Goal: Contribute content

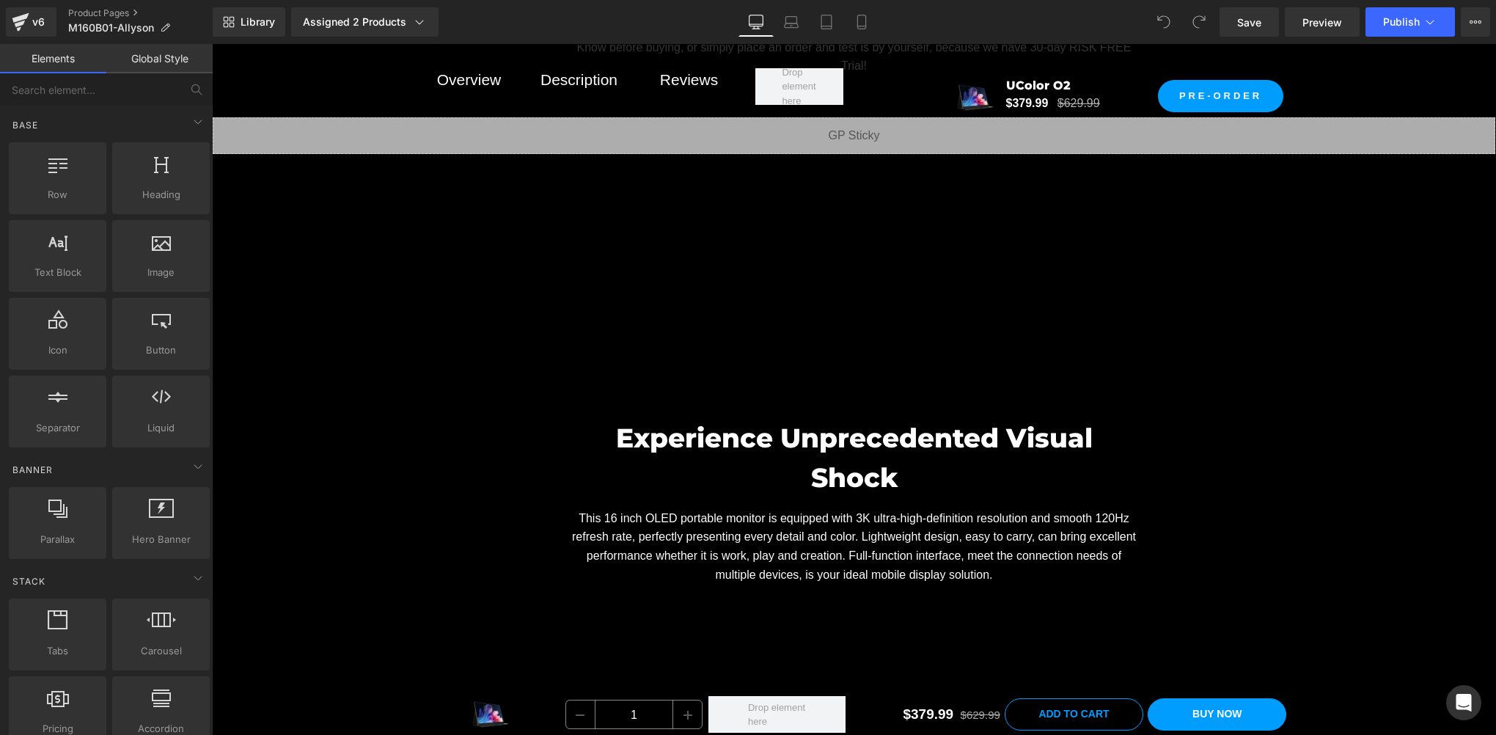
scroll to position [1222, 0]
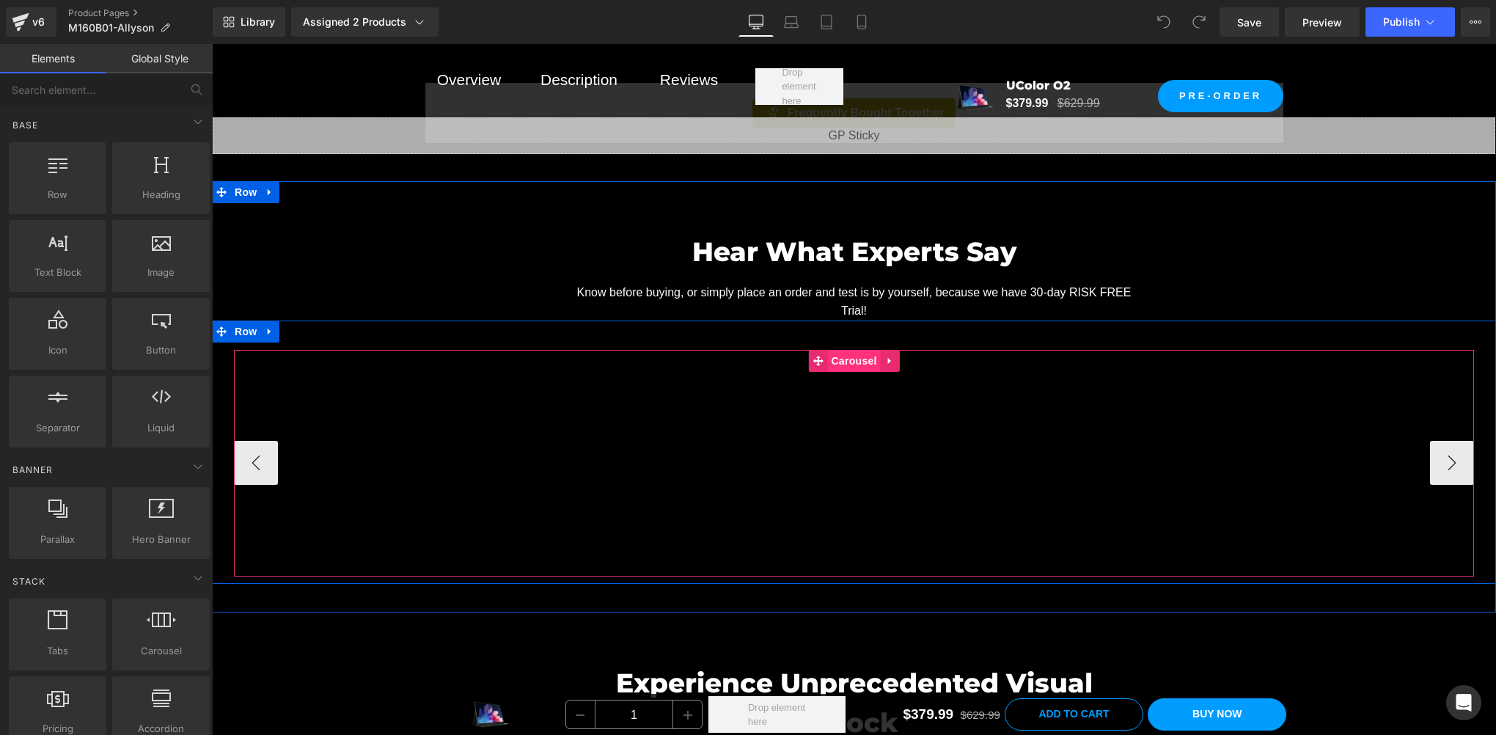
click at [843, 353] on span "Carousel" at bounding box center [853, 361] width 53 height 22
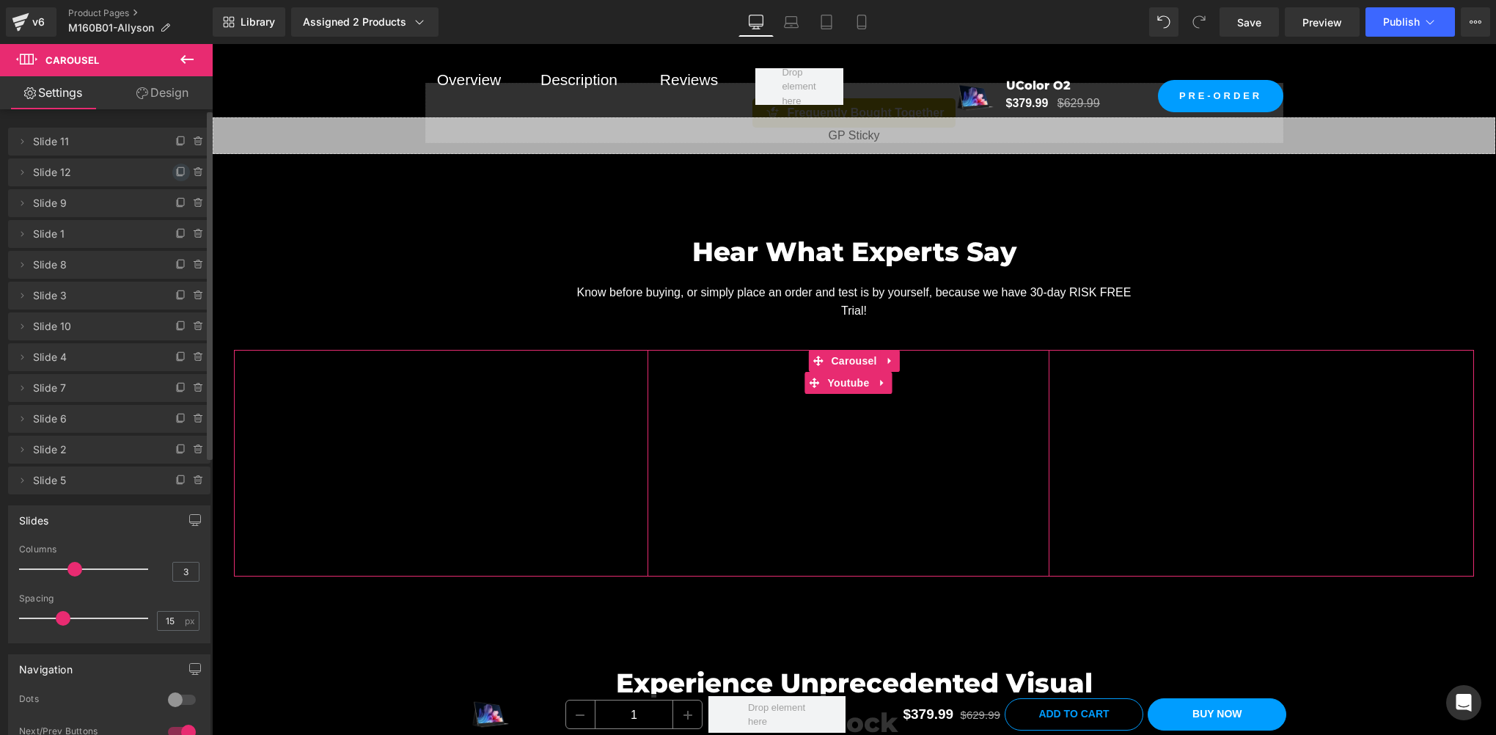
click at [175, 172] on icon at bounding box center [181, 172] width 12 height 12
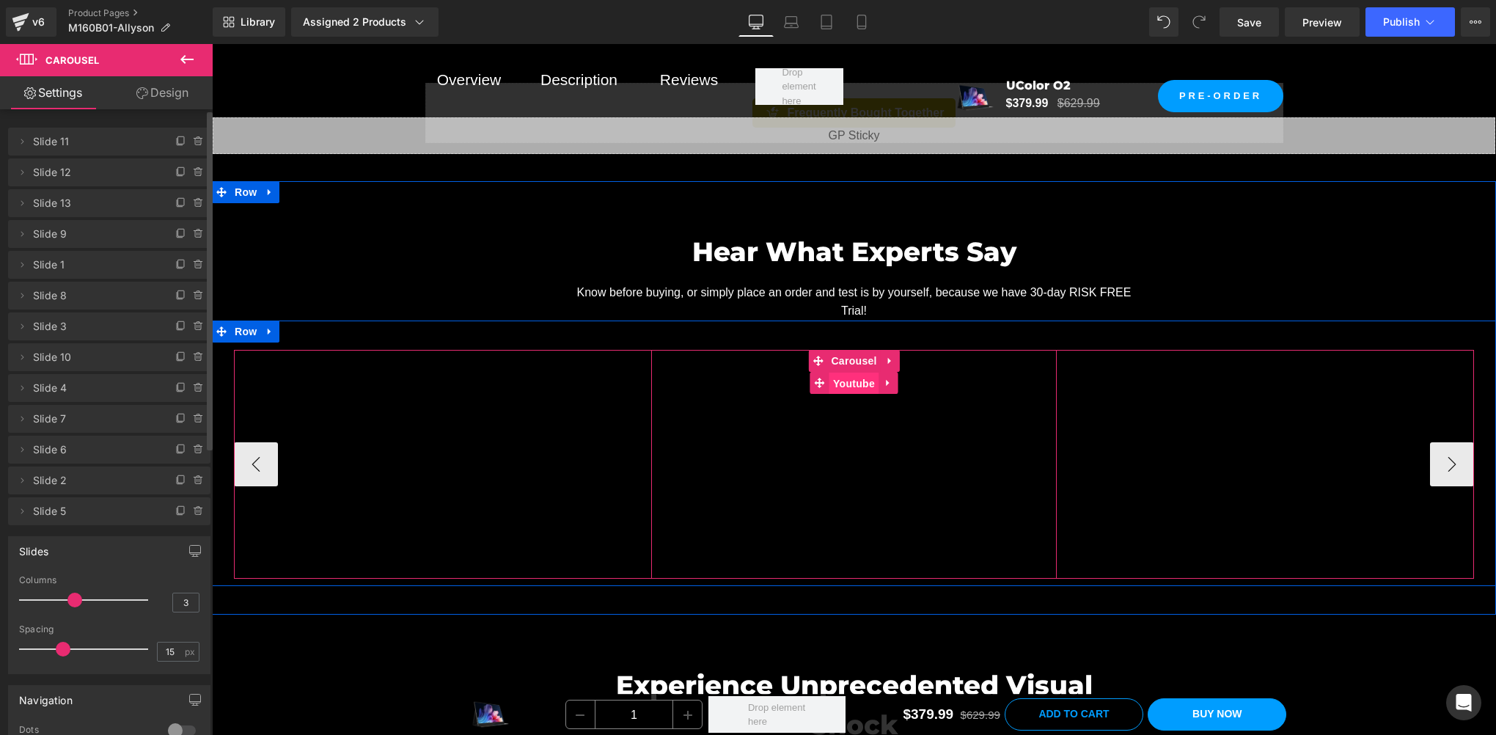
click at [831, 377] on span "Youtube" at bounding box center [853, 384] width 49 height 22
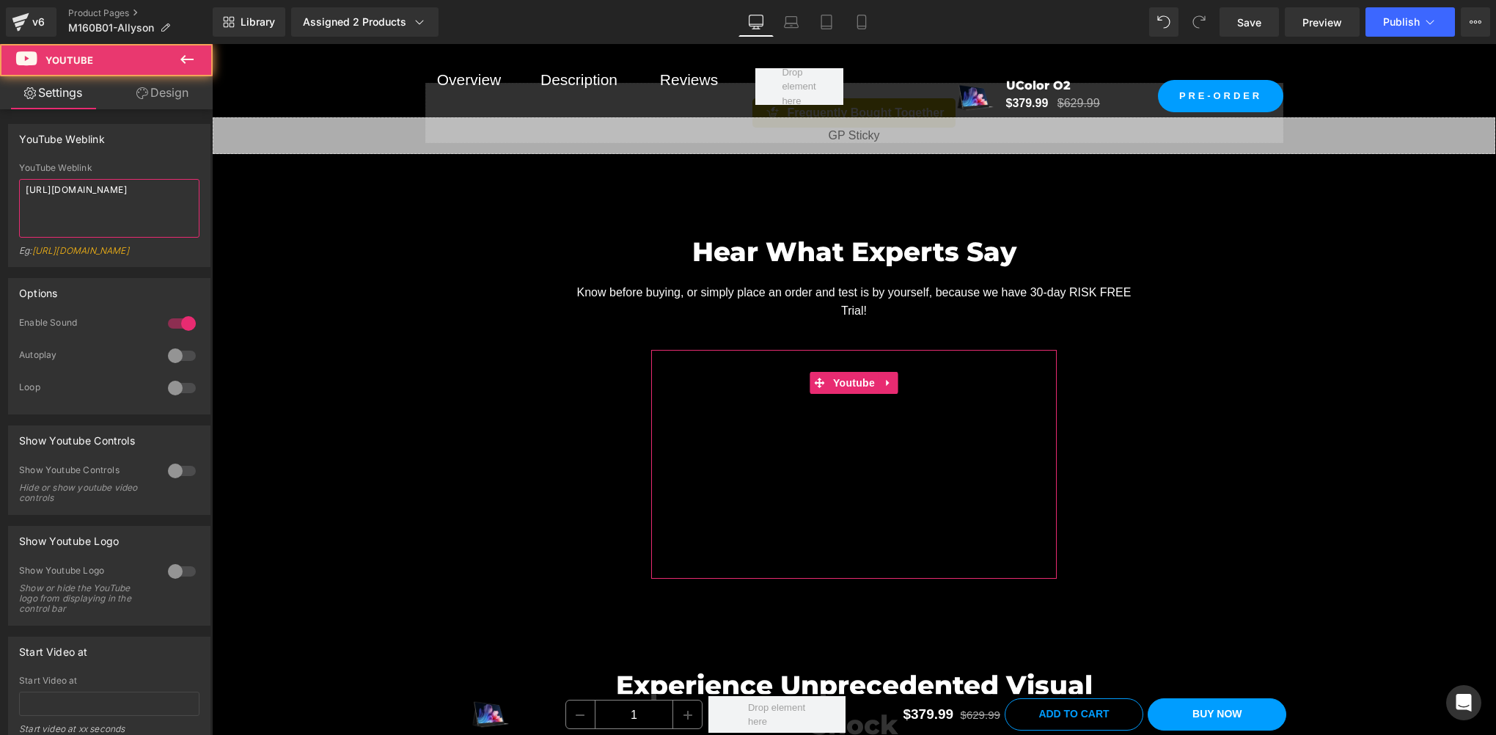
click at [70, 205] on textarea "[URL][DOMAIN_NAME]" at bounding box center [109, 208] width 180 height 59
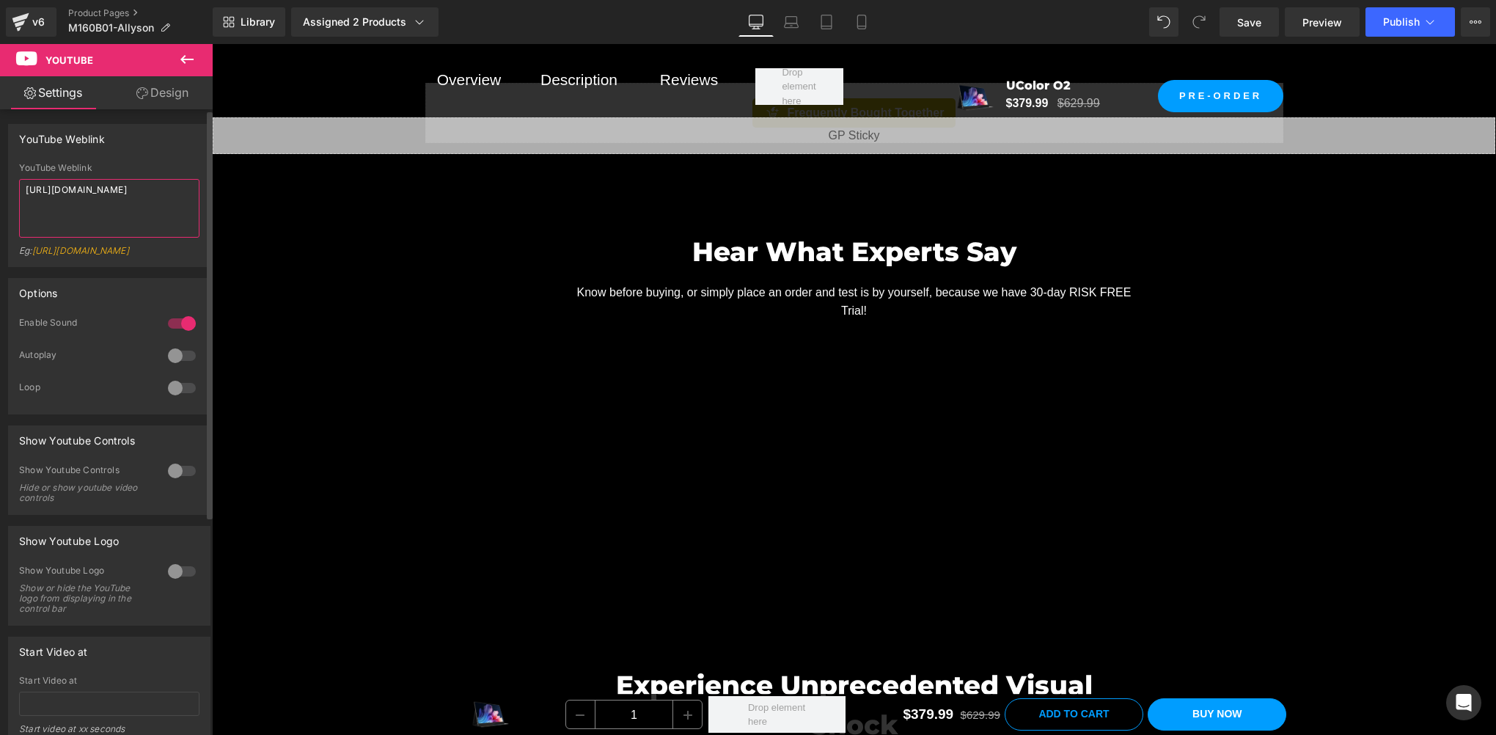
paste textarea "vbWO7D3i5_g"
type textarea "[URL][DOMAIN_NAME]"
click at [106, 288] on div "Options 1 Enable Sound 0 Autoplay 0 Loop" at bounding box center [109, 340] width 219 height 147
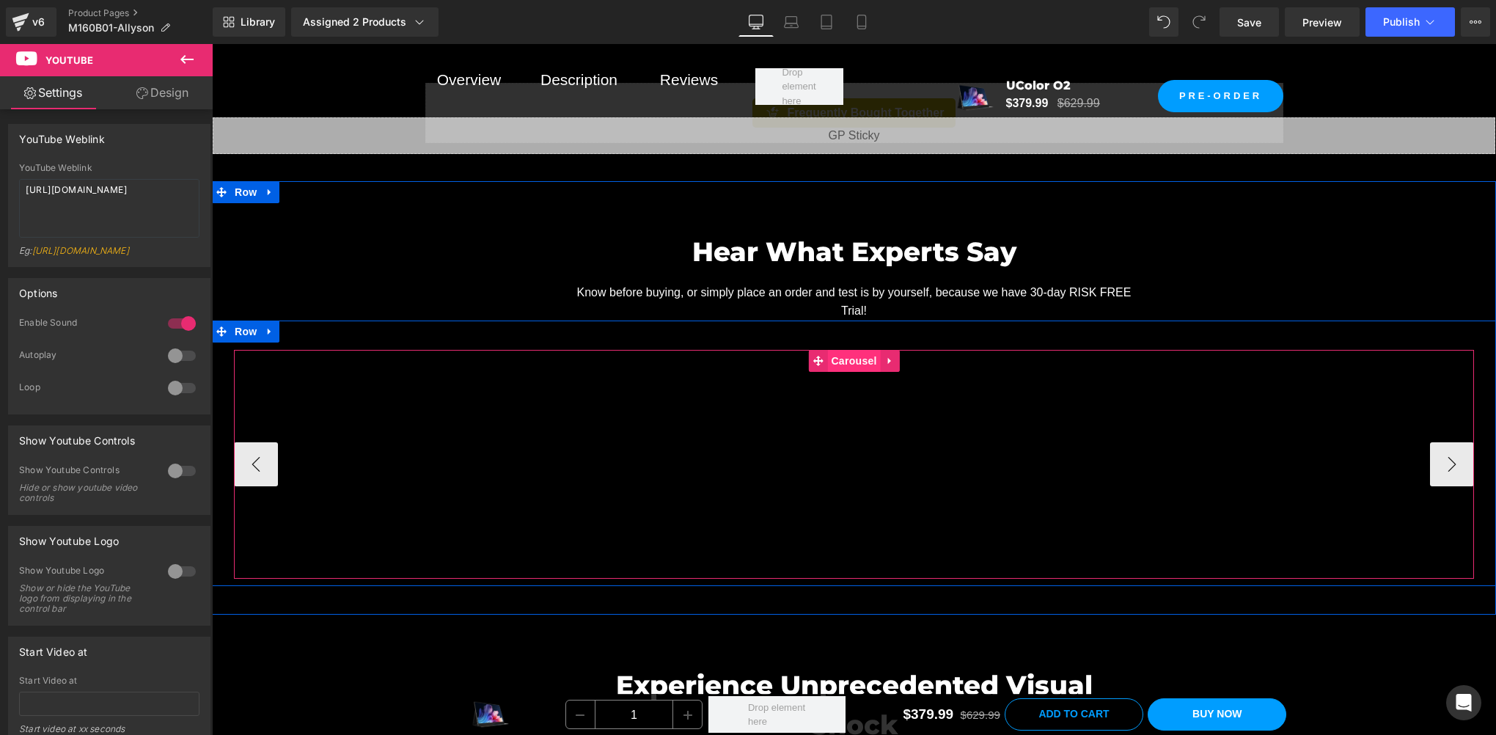
click at [840, 360] on span "Carousel" at bounding box center [853, 361] width 53 height 22
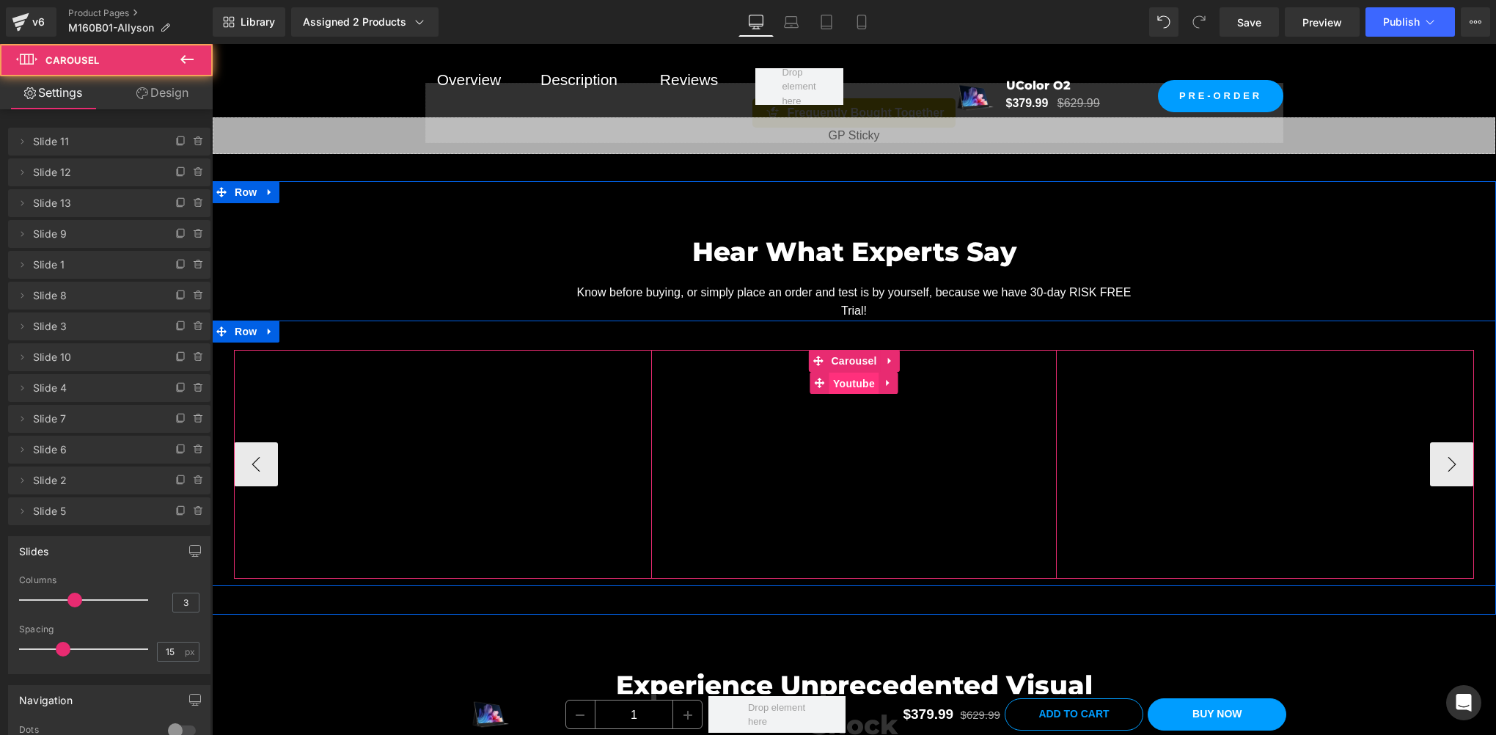
click at [841, 385] on span "Youtube" at bounding box center [853, 384] width 49 height 22
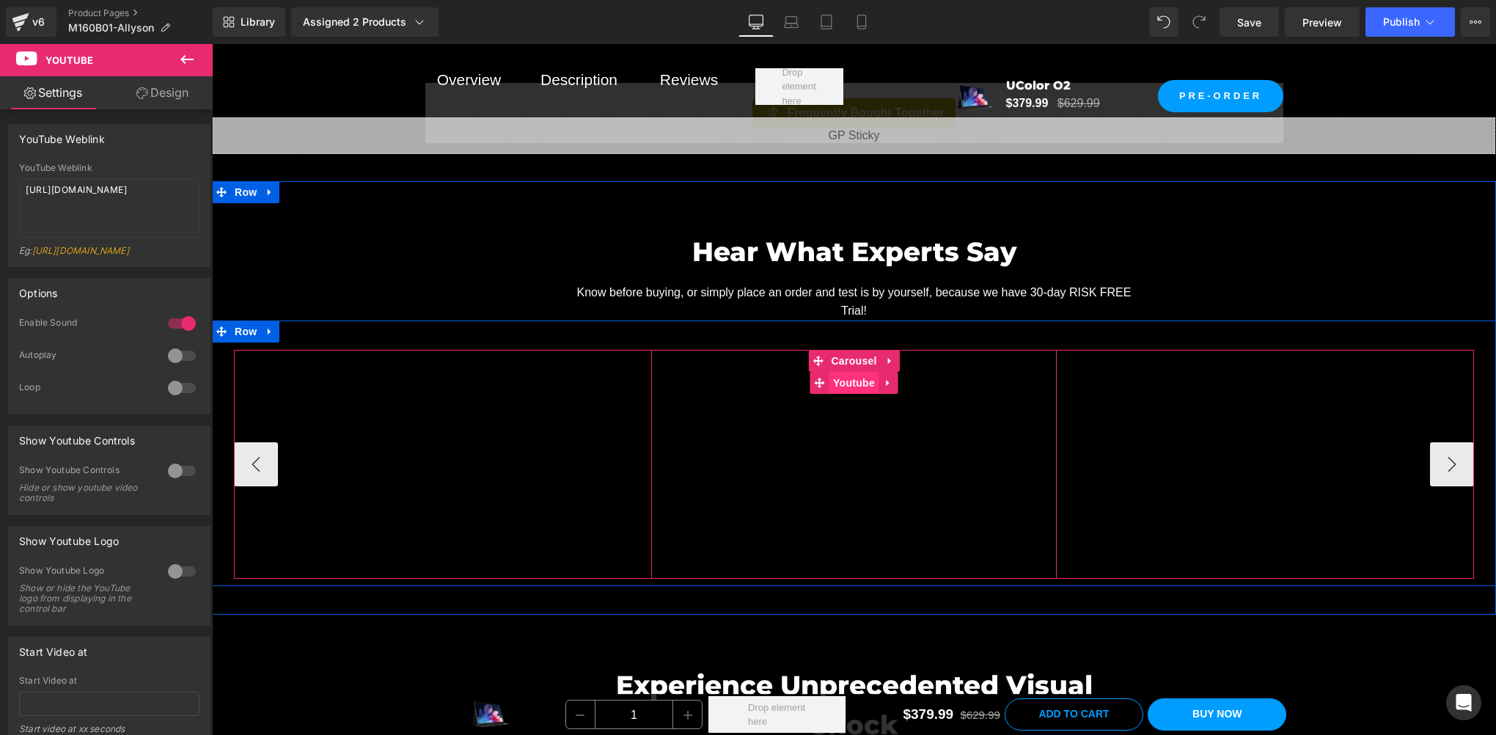
click at [841, 385] on span "Youtube" at bounding box center [853, 383] width 49 height 22
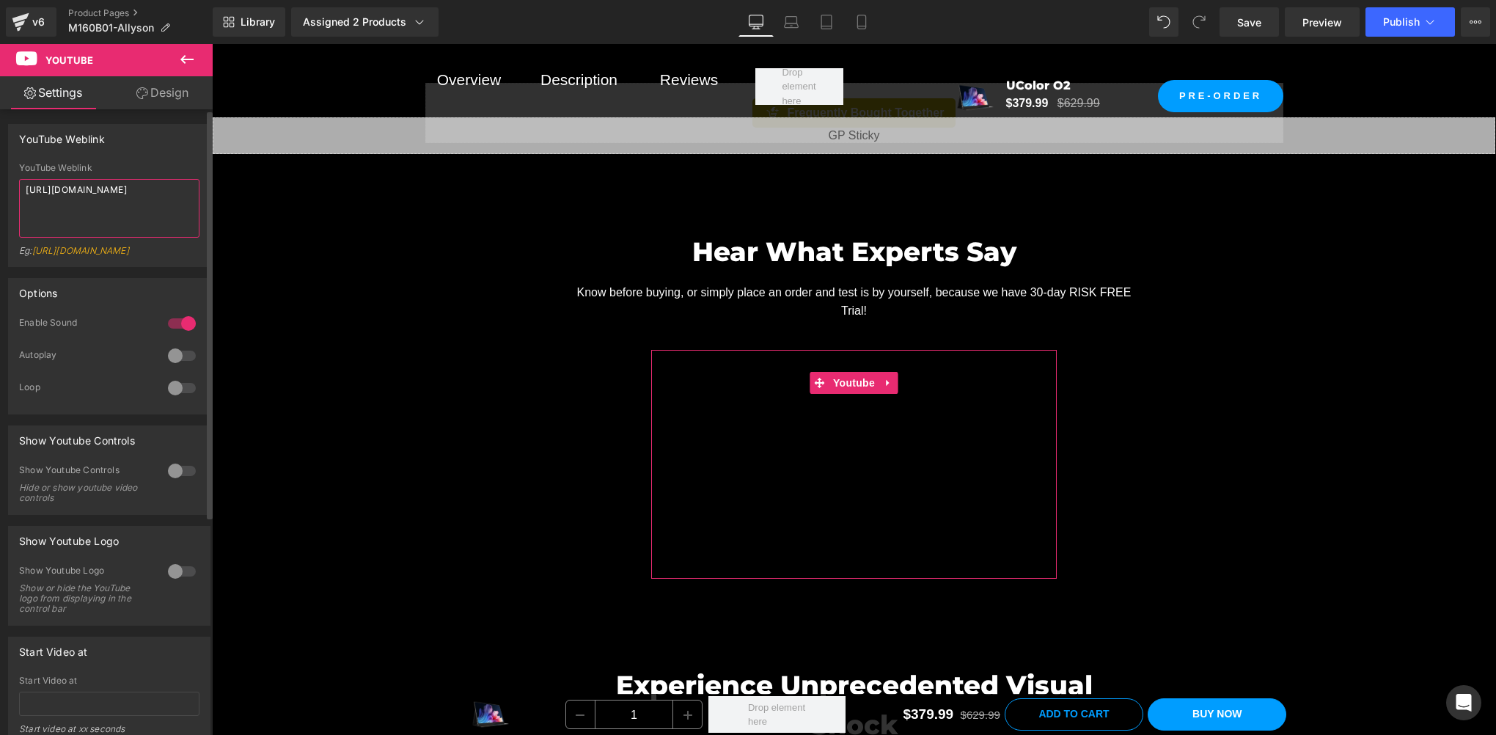
click at [113, 197] on textarea "[URL][DOMAIN_NAME]" at bounding box center [109, 208] width 180 height 59
paste textarea
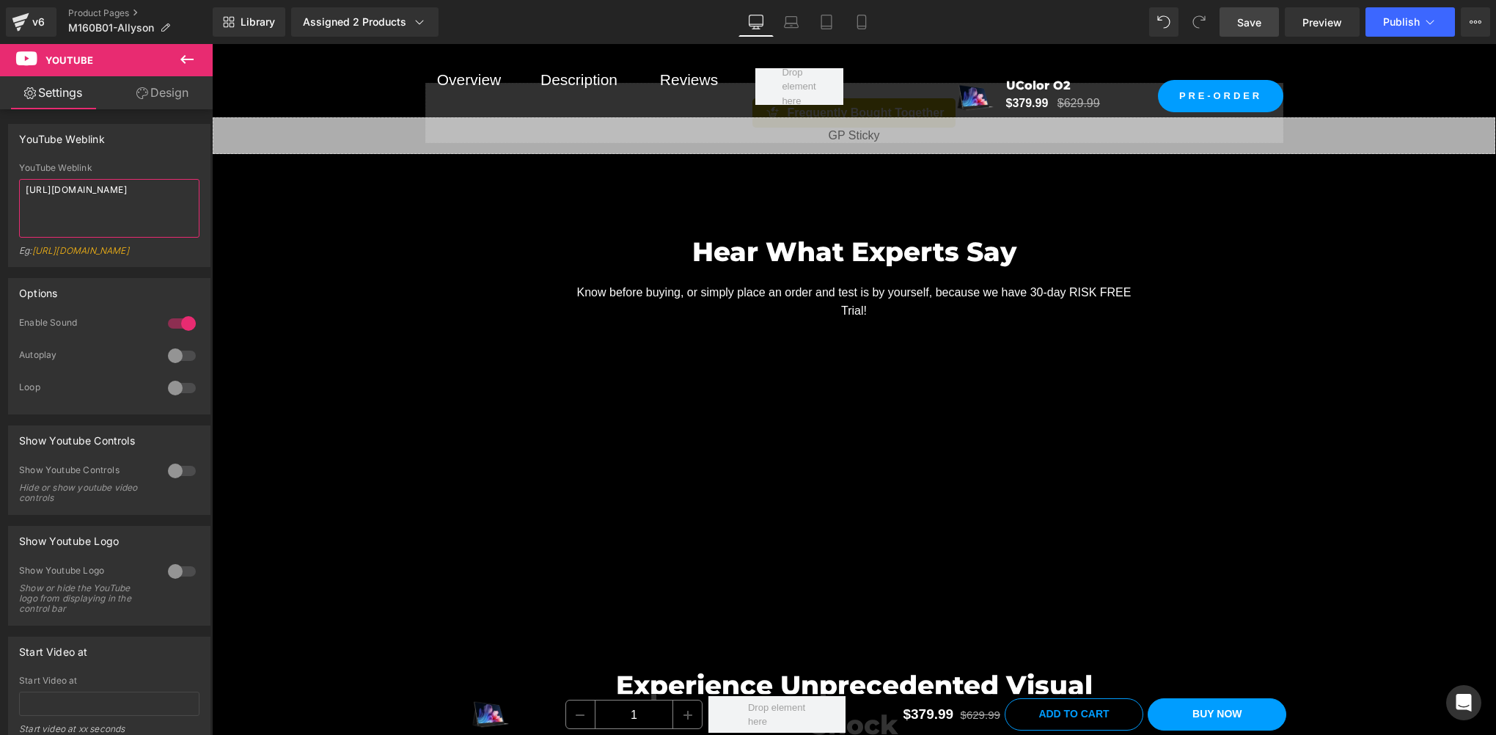
type textarea "[URL][DOMAIN_NAME]"
click at [1245, 27] on span "Save" at bounding box center [1249, 22] width 24 height 15
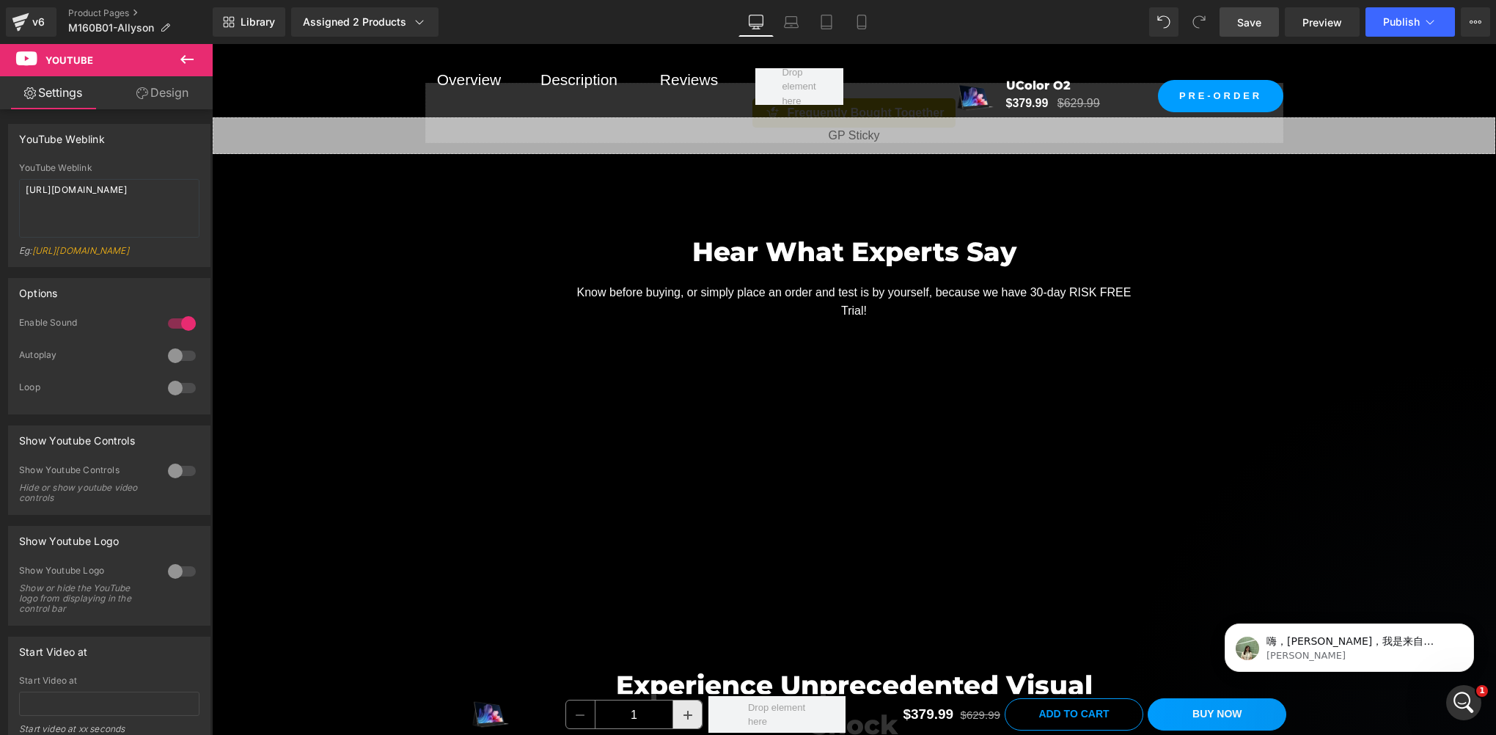
scroll to position [0, 0]
click at [1385, 640] on p "我已经检查过了，轮播图现在是朝同一个方向旋转，而您希望它们是相反的。我会将此更新给团队，以便他们进一步检查这个问题。💪" at bounding box center [1361, 641] width 189 height 15
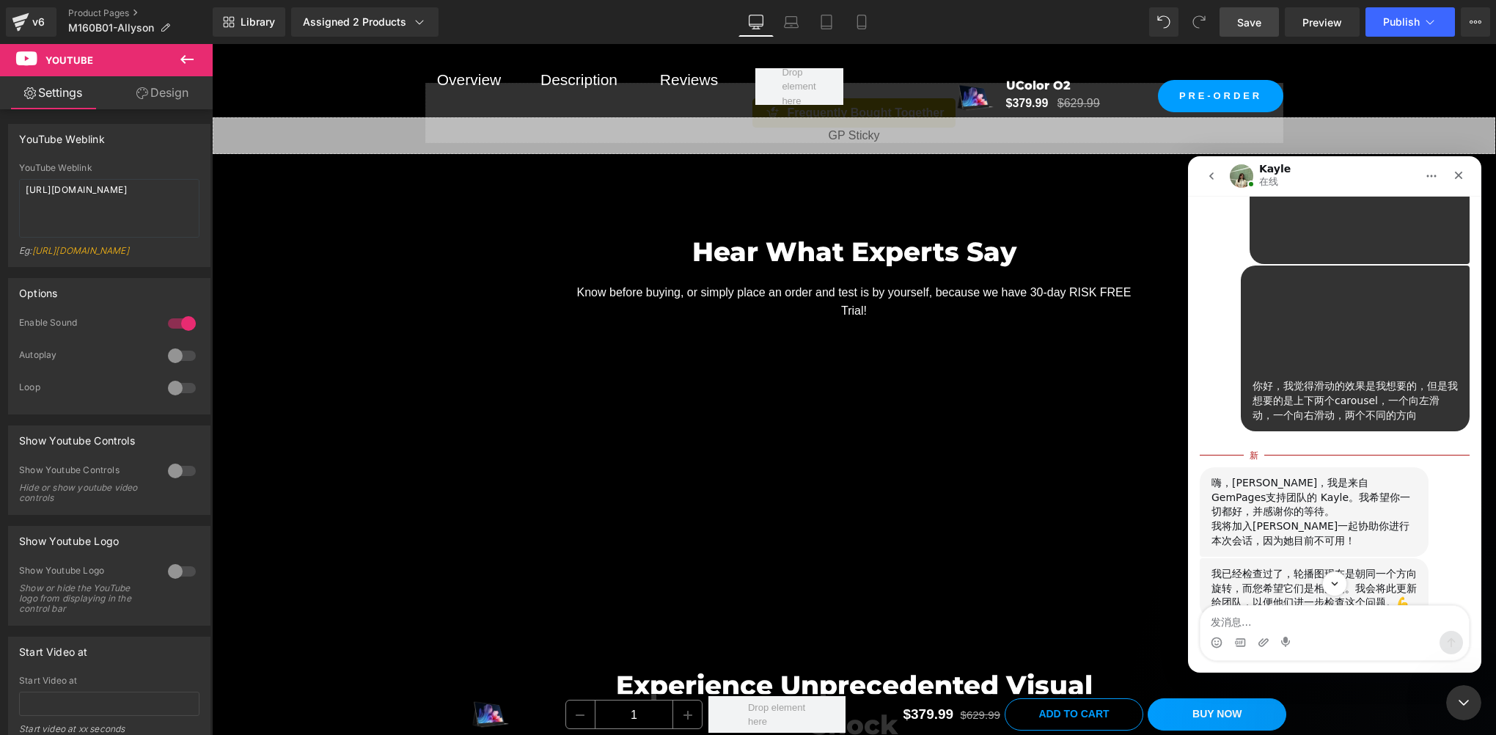
scroll to position [5479, 0]
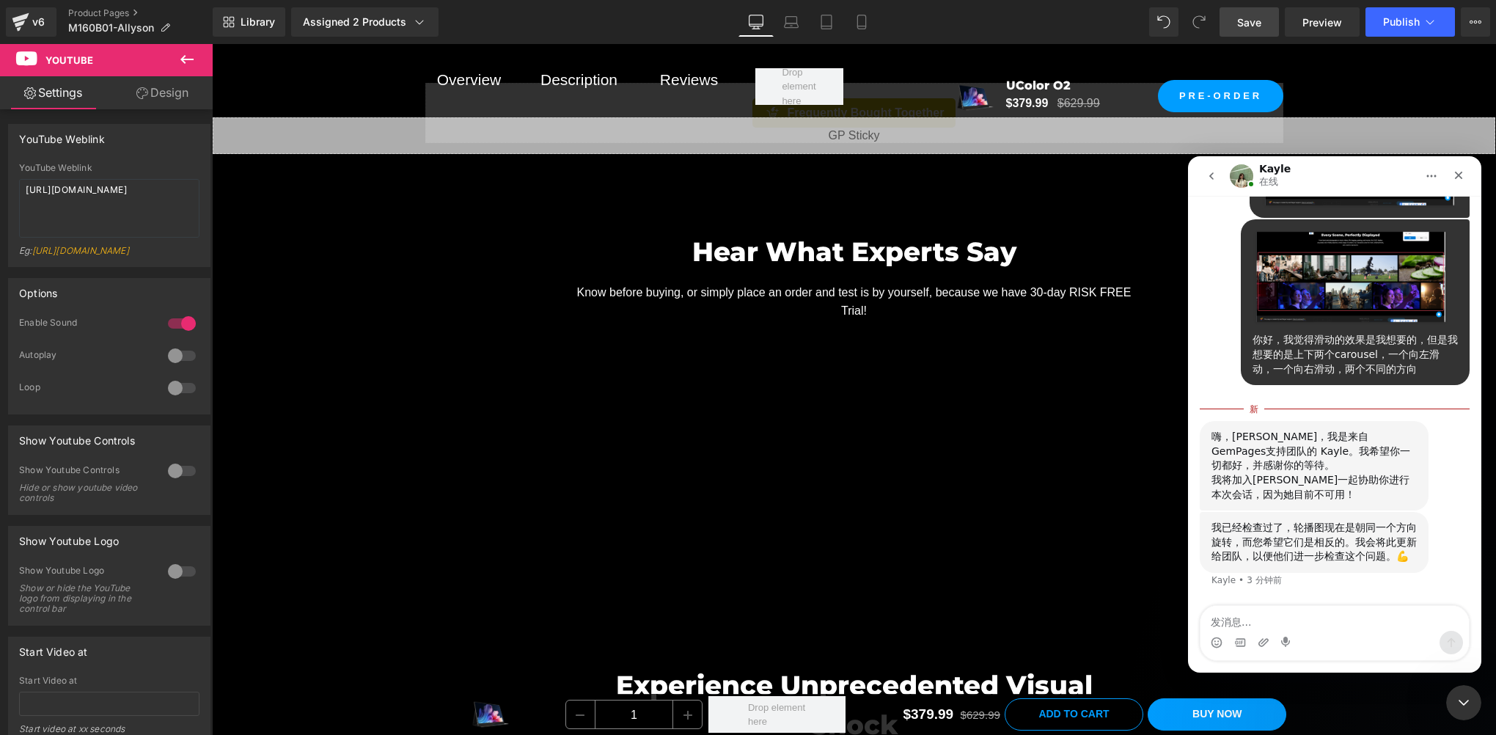
click at [1296, 549] on div "我已经检查过了，轮播图现在是朝同一个方向旋转，而您希望它们是相反的。我会将此更新给团队，以便他们进一步检查这个问题。💪" at bounding box center [1314, 542] width 205 height 43
click at [1223, 622] on textarea "发消息..." at bounding box center [1335, 618] width 268 height 25
type textarea "是的"
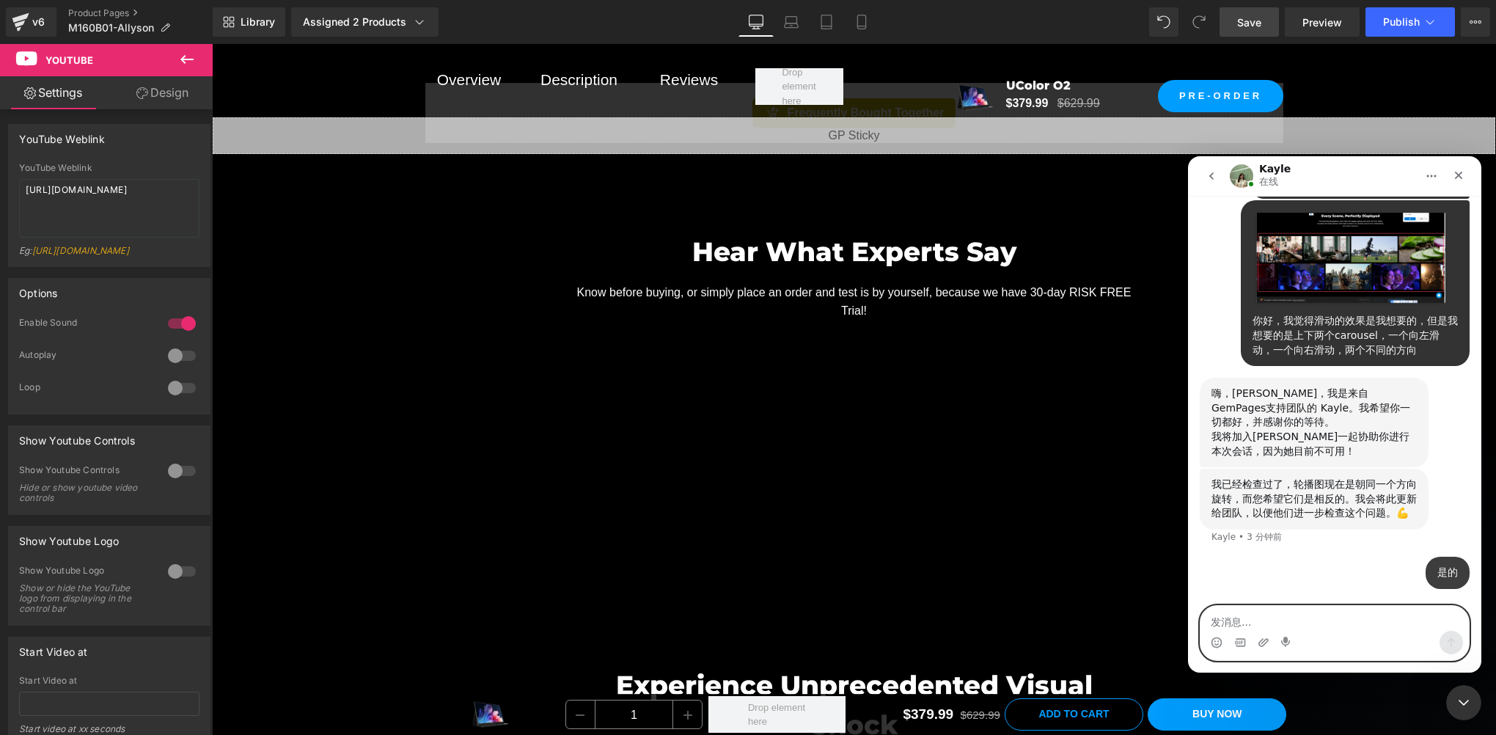
scroll to position [5499, 0]
click at [1314, 459] on div "嗨，[PERSON_NAME]，我是来自GemPages支持团队的 Kayle。我希望你一切都好，并感谢你的等待。 我将加入[PERSON_NAME]一起协助…" at bounding box center [1314, 422] width 229 height 89
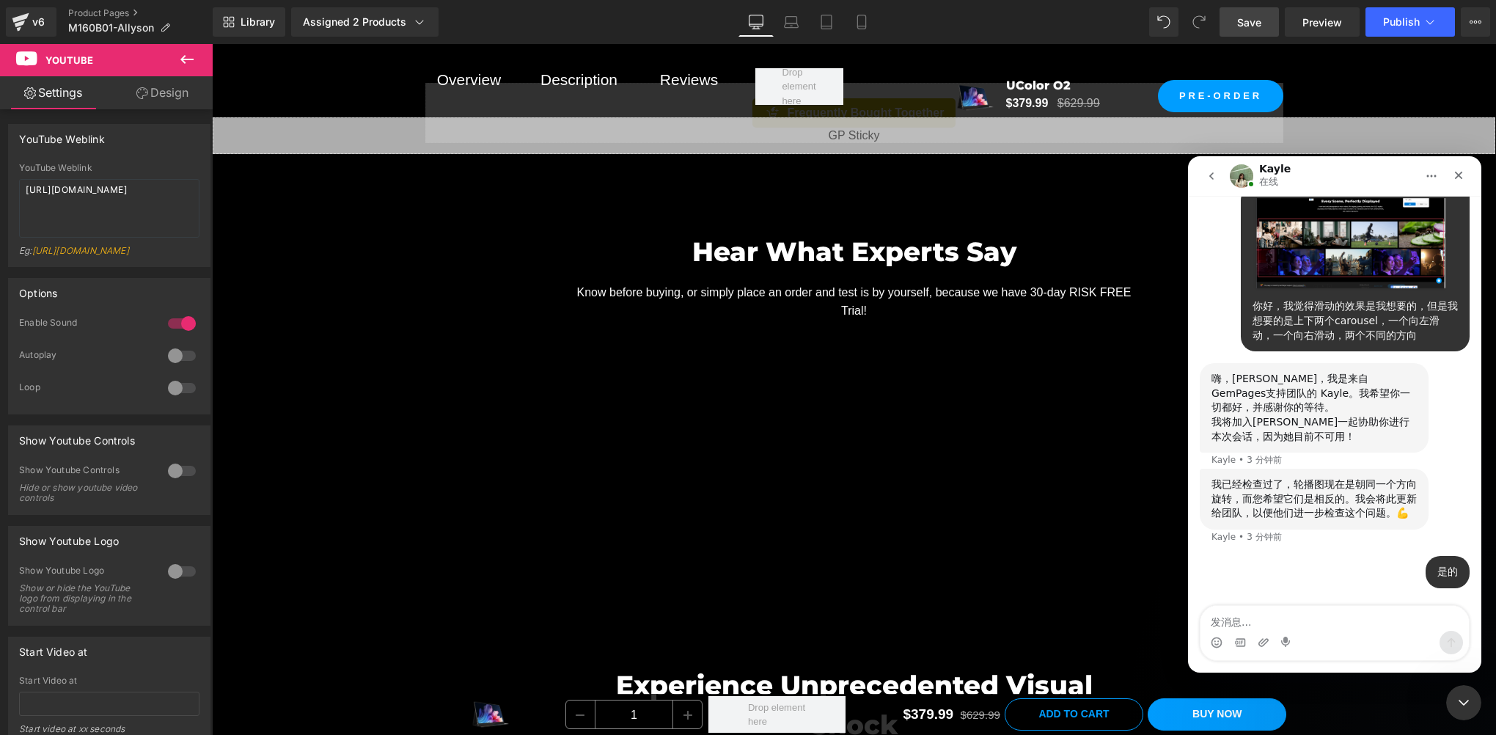
scroll to position [5513, 0]
drag, startPoint x: 1226, startPoint y: 491, endPoint x: 1381, endPoint y: 524, distance: 158.1
click at [1381, 524] on div "我已经检查过了，轮播图现在是朝同一个方向旋转，而您希望它们是相反的。我会将此更新给团队，以便他们进一步检查这个问题。💪 Kayle • 3 分钟前" at bounding box center [1314, 499] width 229 height 61
drag, startPoint x: 1381, startPoint y: 524, endPoint x: 1297, endPoint y: 559, distance: 90.7
click at [1297, 559] on div "是的 UPERFECT • 刚才" at bounding box center [1335, 581] width 270 height 50
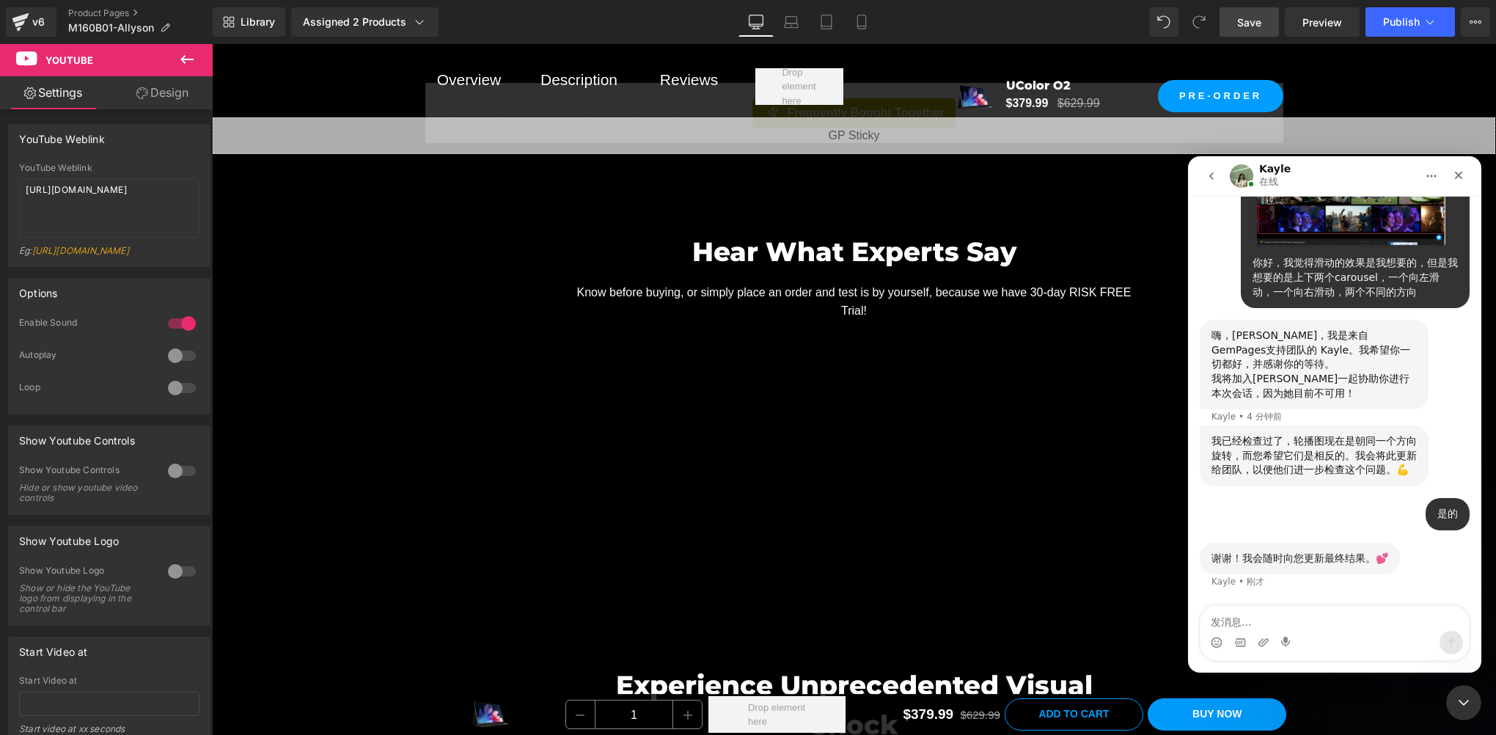
scroll to position [5557, 0]
click at [1252, 21] on div at bounding box center [748, 345] width 1496 height 691
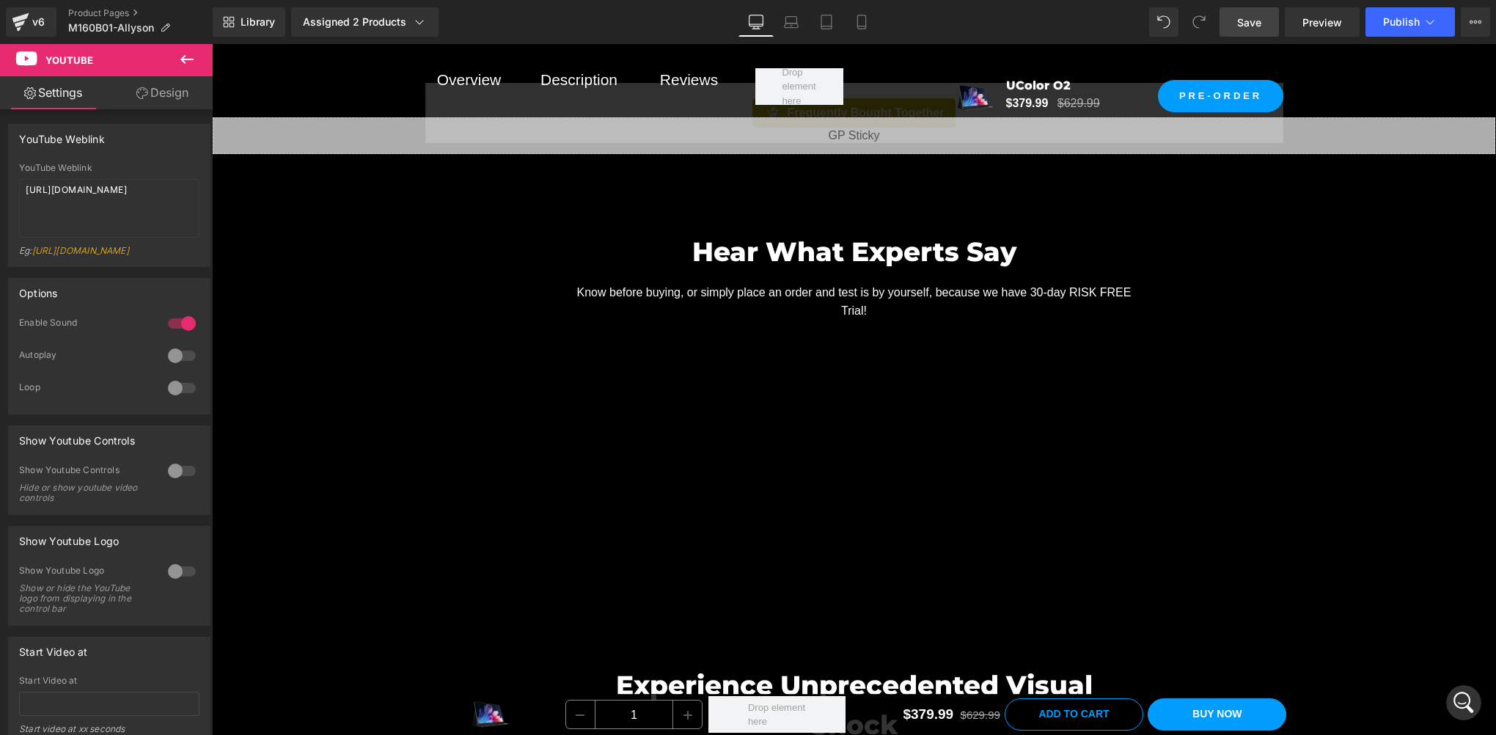
scroll to position [0, 0]
click at [1252, 32] on link "Save" at bounding box center [1249, 21] width 59 height 29
click at [1260, 23] on span "Save" at bounding box center [1249, 22] width 24 height 15
click at [1392, 15] on button "Publish" at bounding box center [1410, 21] width 89 height 29
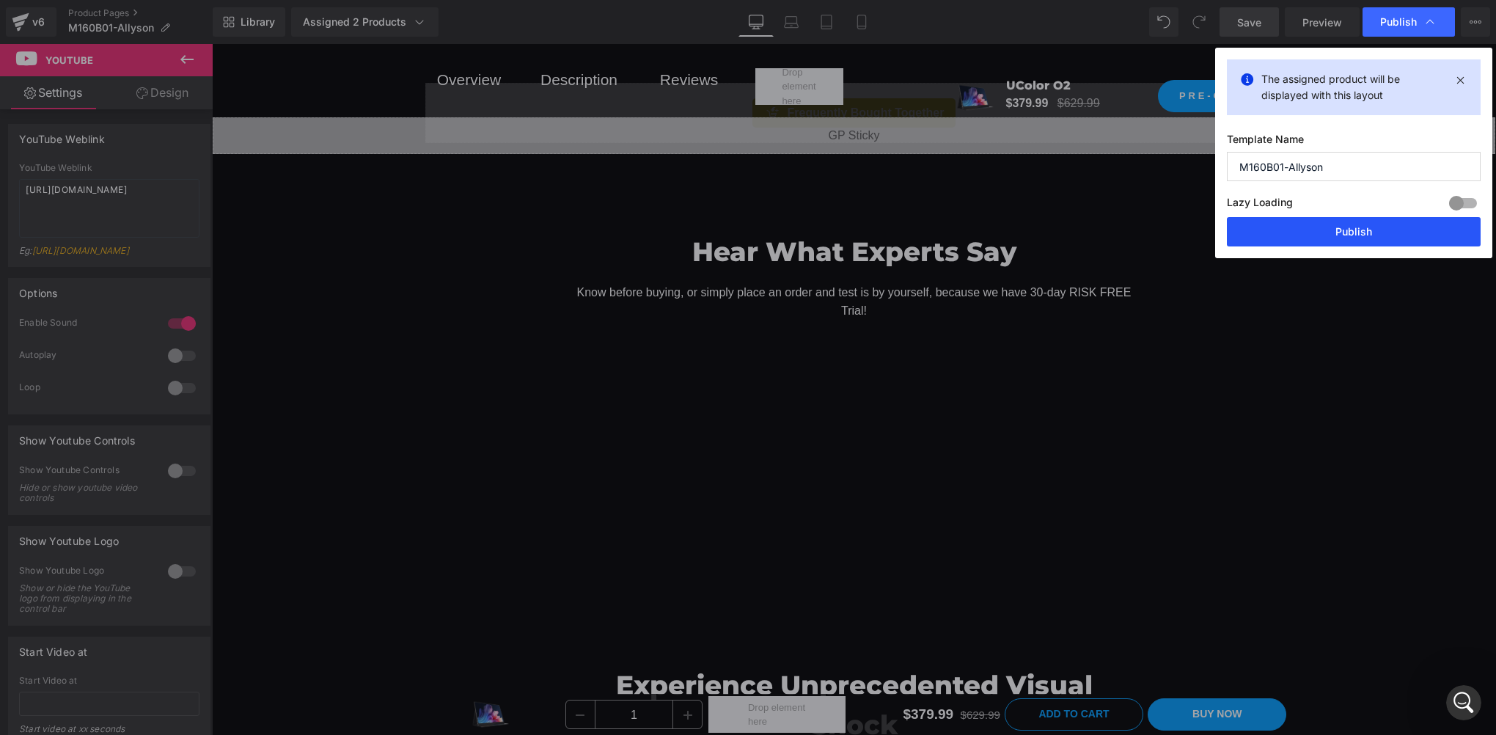
click at [1308, 236] on button "Publish" at bounding box center [1354, 231] width 254 height 29
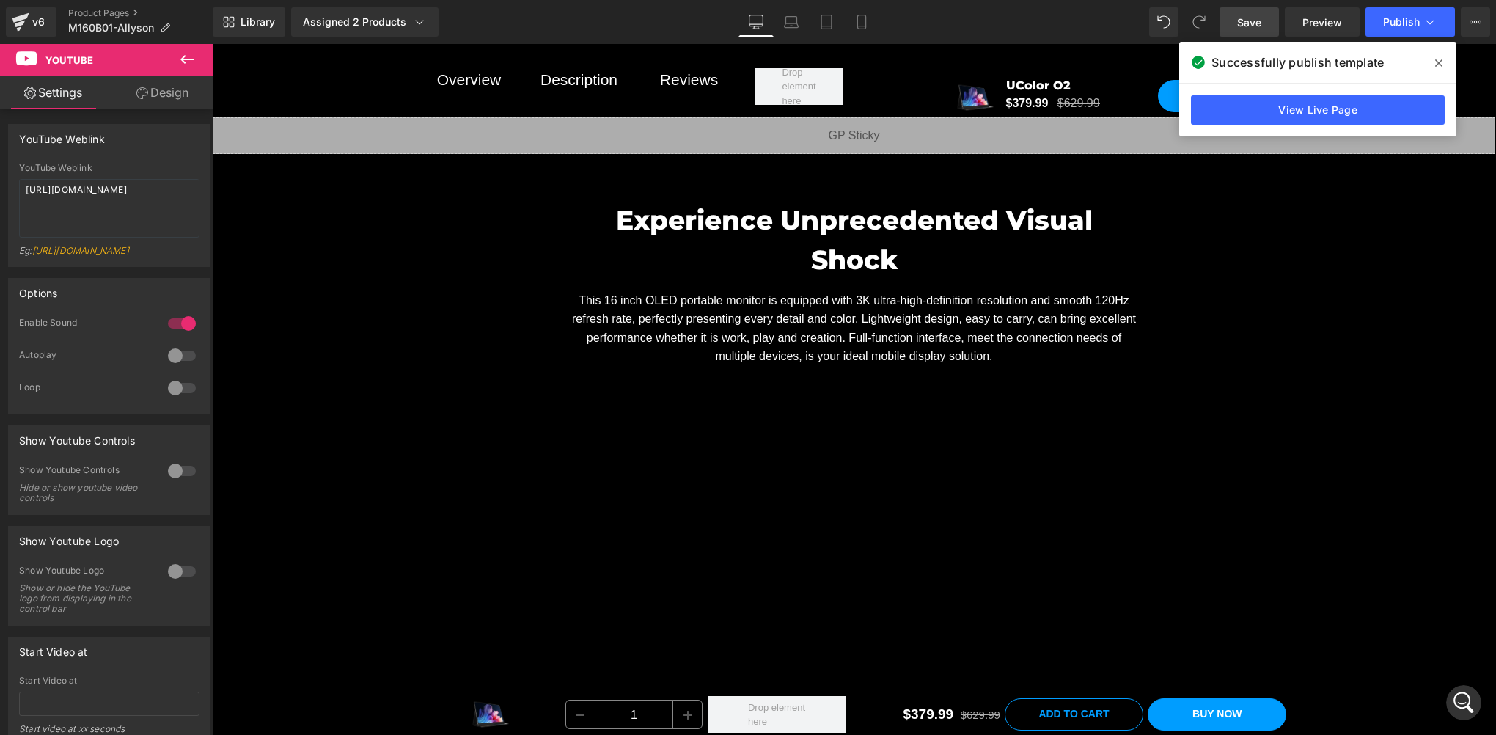
scroll to position [1711, 0]
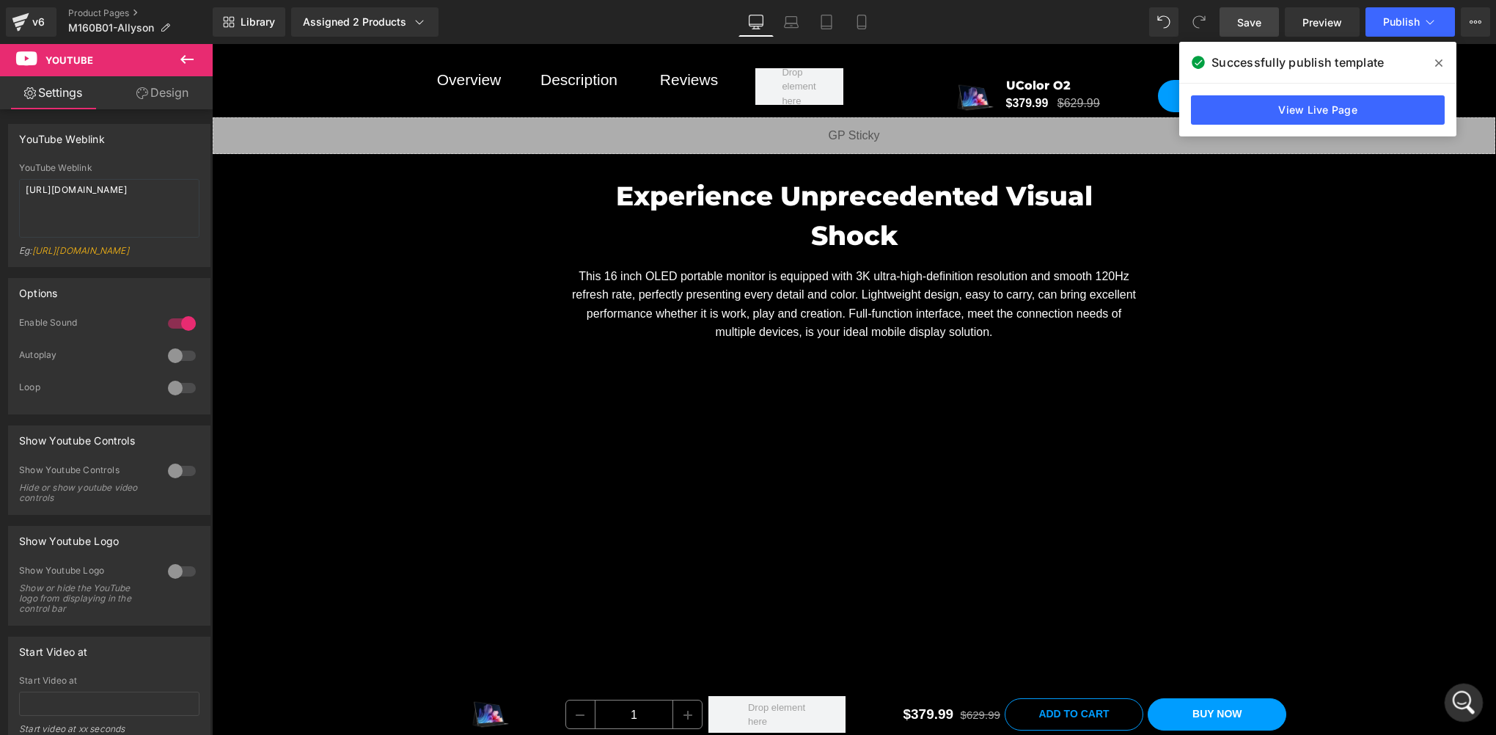
click at [1467, 710] on div "打开 Intercom Messenger" at bounding box center [1461, 700] width 48 height 48
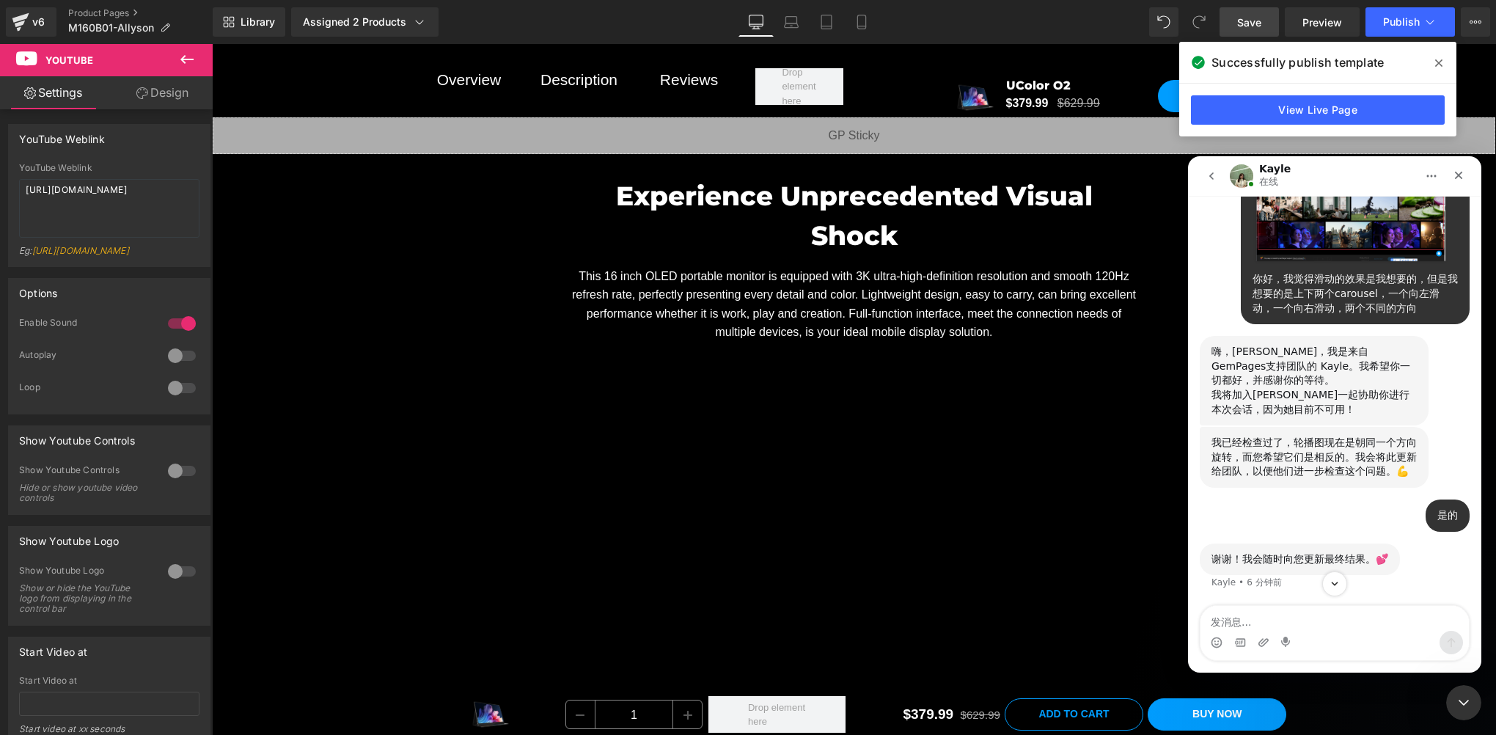
scroll to position [5542, 0]
click at [1247, 616] on textarea "发消息..." at bounding box center [1335, 618] width 268 height 25
type textarea "ok"
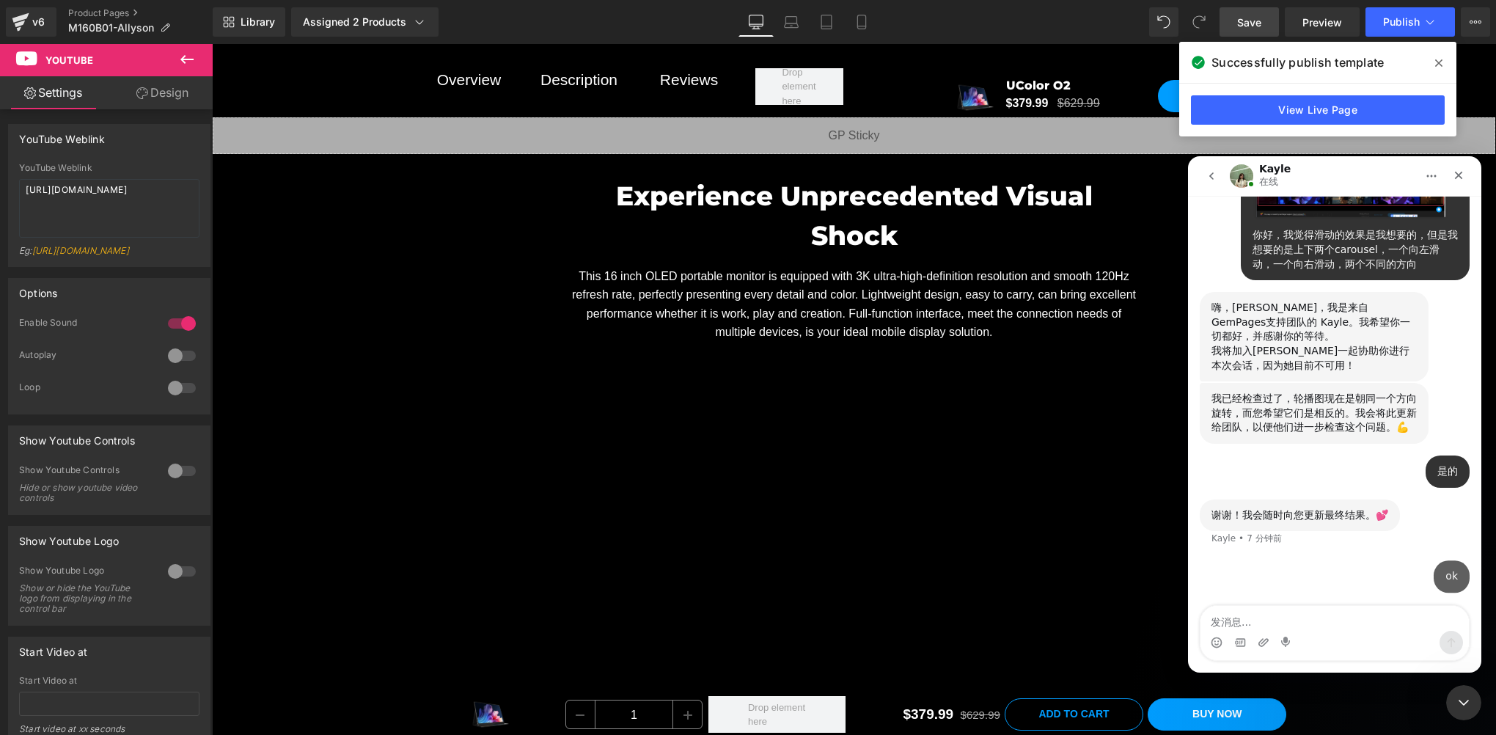
scroll to position [5586, 0]
click at [1452, 181] on div "关闭" at bounding box center [1458, 175] width 26 height 26
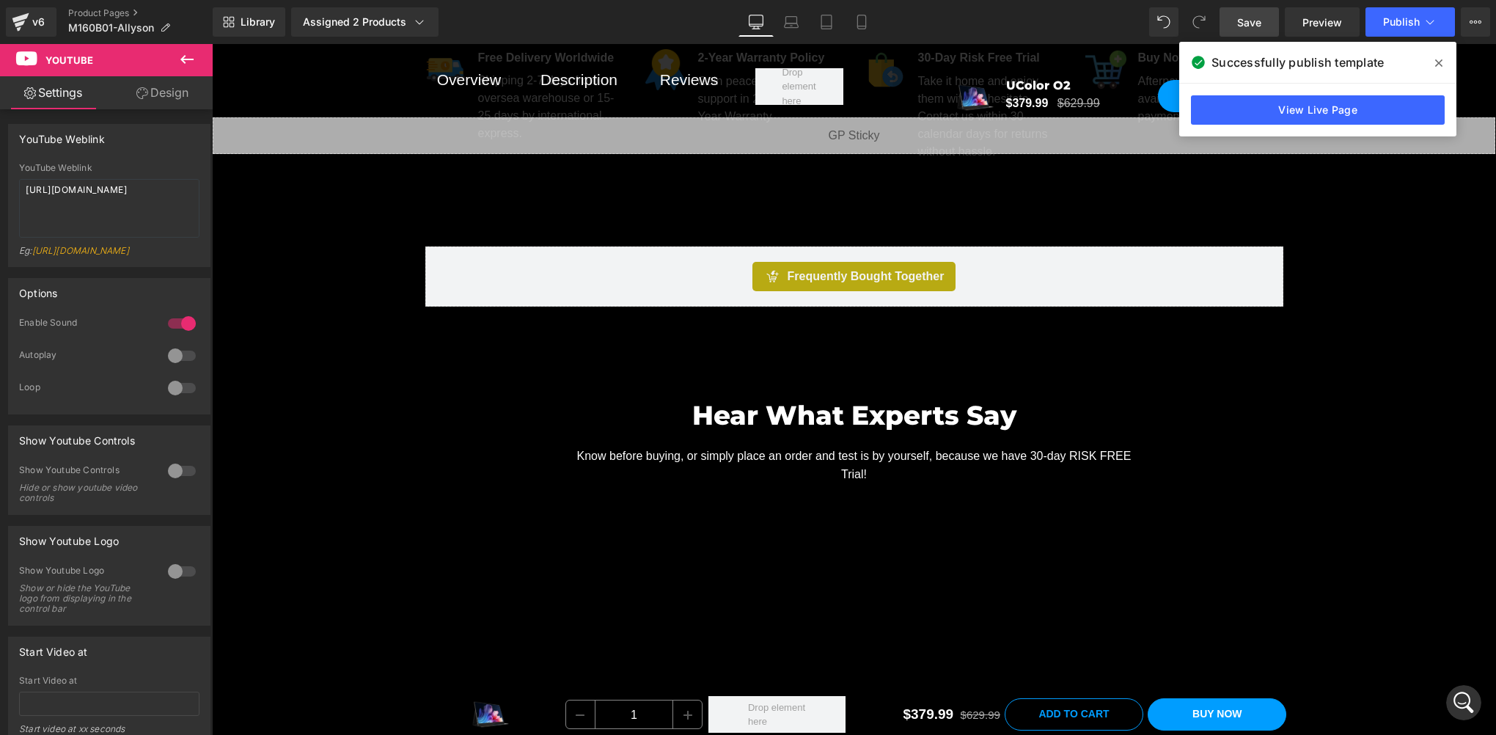
scroll to position [978, 0]
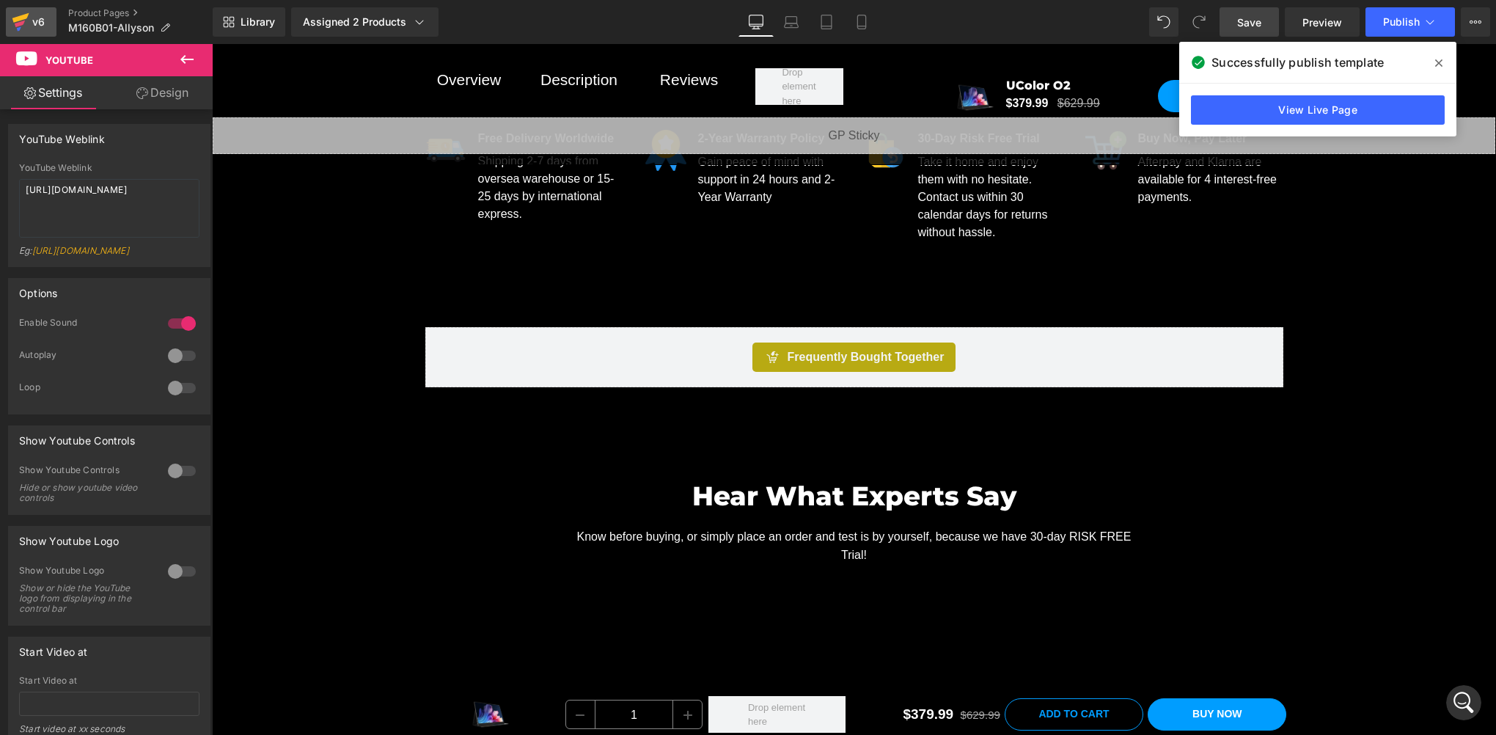
click at [12, 28] on icon at bounding box center [21, 22] width 18 height 37
